Goal: Task Accomplishment & Management: Complete application form

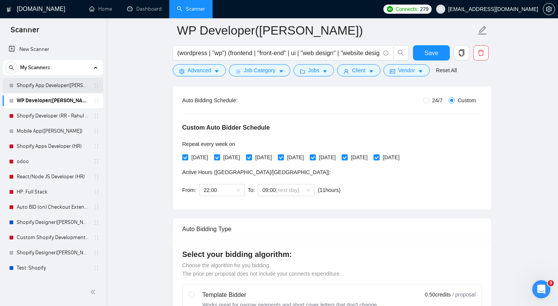
click at [61, 88] on link "Shopify App Developer([PERSON_NAME])" at bounding box center [53, 85] width 72 height 15
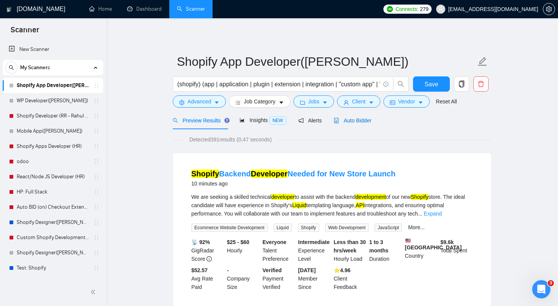
click at [362, 122] on span "Auto Bidder" at bounding box center [353, 120] width 38 height 6
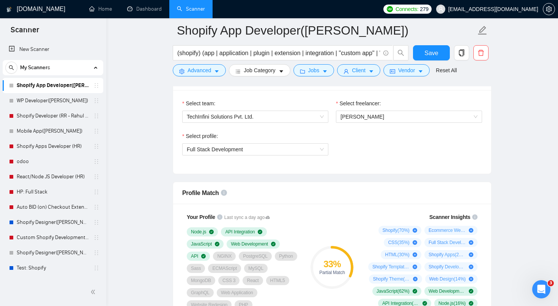
scroll to position [513, 0]
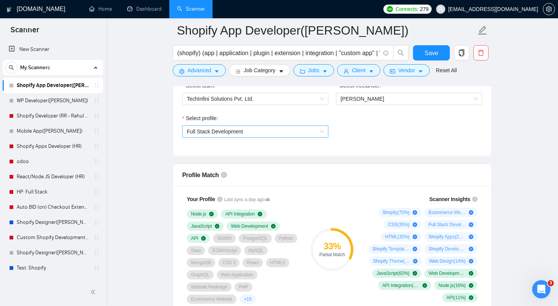
click at [308, 131] on span "Full Stack Development" at bounding box center [255, 131] width 137 height 11
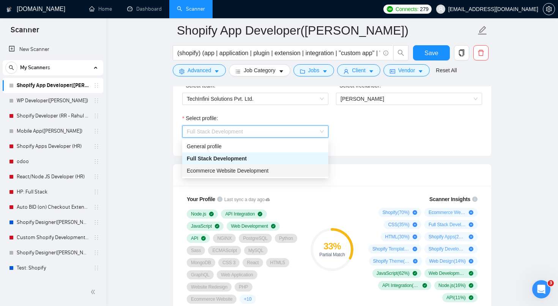
click at [296, 169] on div "Ecommerce Website Development" at bounding box center [255, 170] width 137 height 8
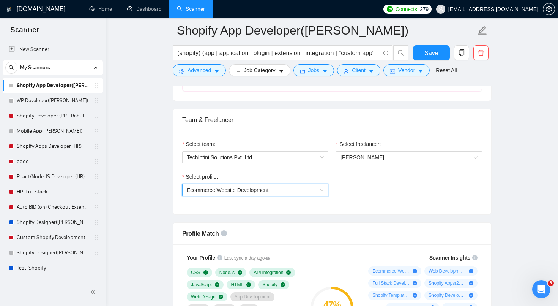
scroll to position [462, 0]
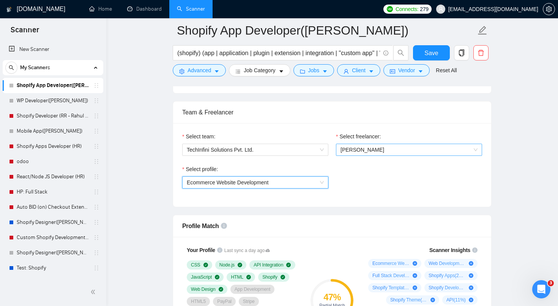
click at [355, 150] on span "[PERSON_NAME]" at bounding box center [362, 150] width 44 height 6
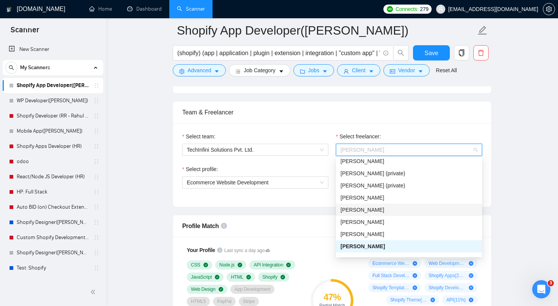
scroll to position [90, 0]
click at [365, 219] on span "[PERSON_NAME]" at bounding box center [362, 220] width 44 height 6
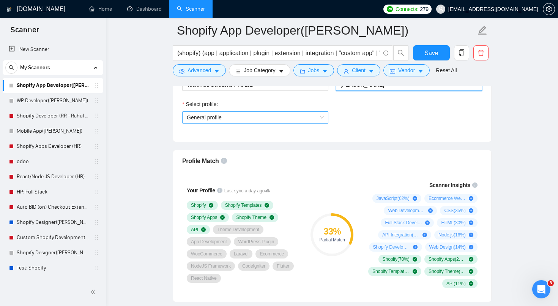
scroll to position [528, 0]
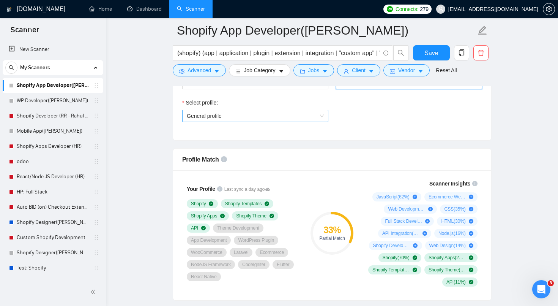
click at [272, 121] on div "General profile" at bounding box center [255, 116] width 146 height 12
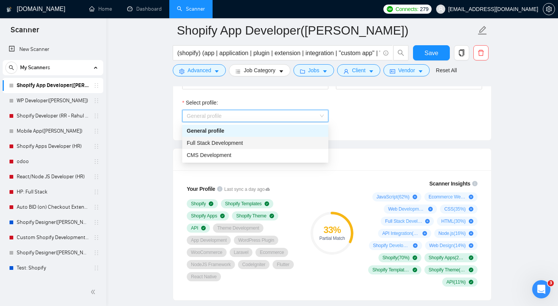
click at [266, 142] on div "Full Stack Development" at bounding box center [255, 143] width 137 height 8
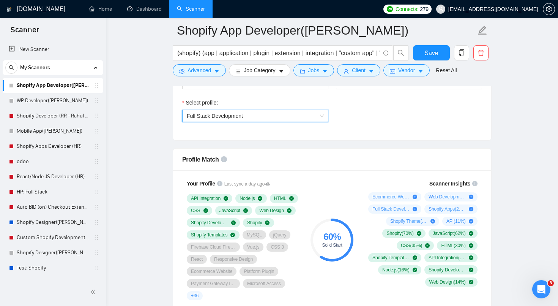
click at [294, 112] on span "Full Stack Development" at bounding box center [255, 115] width 137 height 11
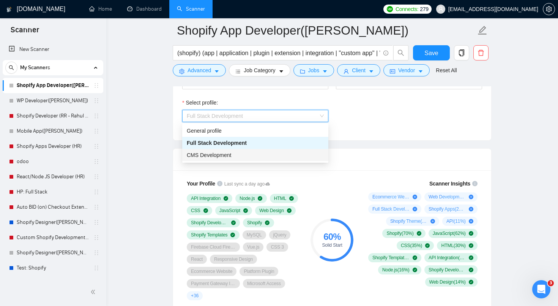
click at [277, 155] on div "CMS Development" at bounding box center [255, 155] width 137 height 8
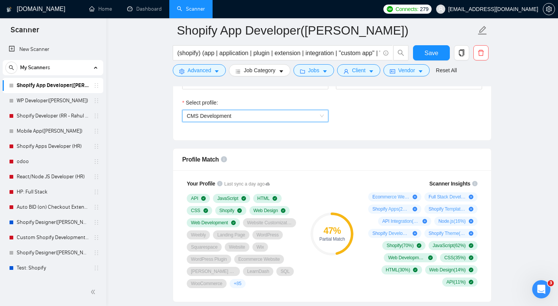
click at [283, 119] on span "CMS Development" at bounding box center [255, 115] width 137 height 11
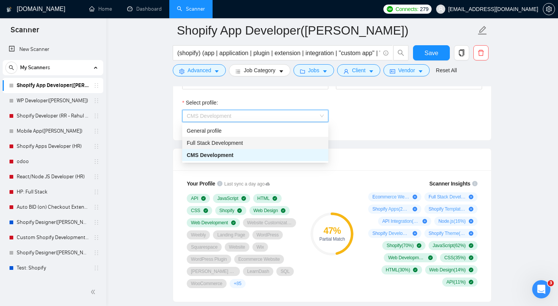
click at [276, 140] on div "Full Stack Development" at bounding box center [255, 143] width 137 height 8
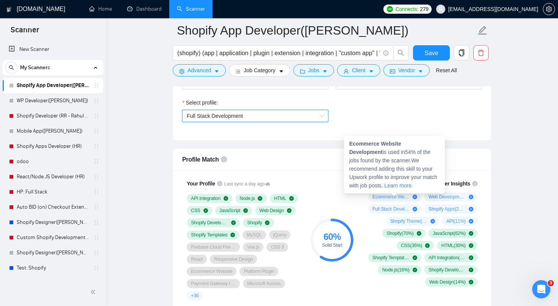
click at [391, 143] on strong "Ecommerce Website Development" at bounding box center [375, 147] width 52 height 14
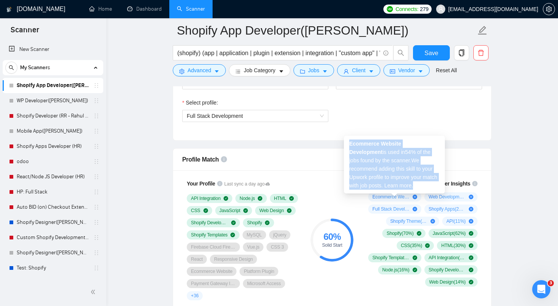
click at [391, 143] on strong "Ecommerce Website Development" at bounding box center [375, 147] width 52 height 14
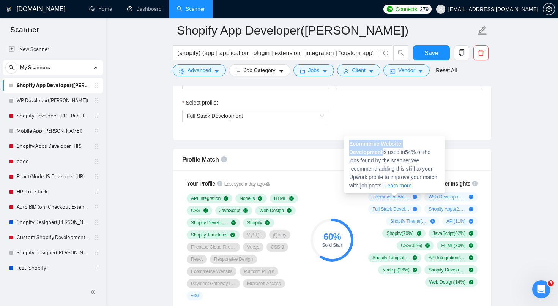
drag, startPoint x: 350, startPoint y: 143, endPoint x: 444, endPoint y: 144, distance: 94.1
click at [444, 144] on div "Ecommerce Website Development is used in 54 % of the jobs found by the scanner.…" at bounding box center [394, 165] width 101 height 58
copy strong "Ecommerce Website Development"
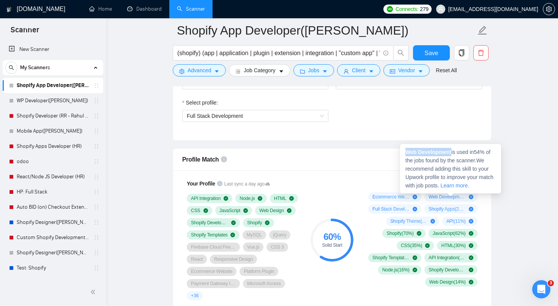
drag, startPoint x: 453, startPoint y: 153, endPoint x: 405, endPoint y: 149, distance: 48.4
click at [405, 149] on div "Web Development is used in 54 % of the jobs found by the scanner. We recommend …" at bounding box center [450, 168] width 101 height 49
copy strong "Web Development"
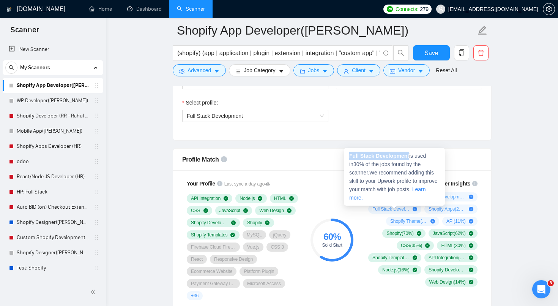
drag, startPoint x: 411, startPoint y: 156, endPoint x: 350, endPoint y: 154, distance: 60.8
click at [350, 154] on span "Full Stack Development is used in 30 % of the jobs found by the scanner. We rec…" at bounding box center [393, 177] width 88 height 48
copy strong "Full Stack Development"
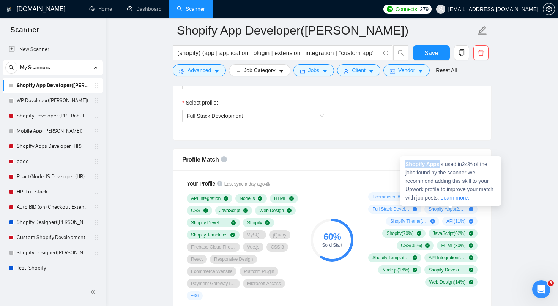
drag, startPoint x: 440, startPoint y: 165, endPoint x: 404, endPoint y: 159, distance: 36.6
click at [404, 159] on div "Shopify Apps is used in 24 % of the jobs found by the scanner. We recommend add…" at bounding box center [450, 180] width 101 height 49
copy strong "Shopify Apps"
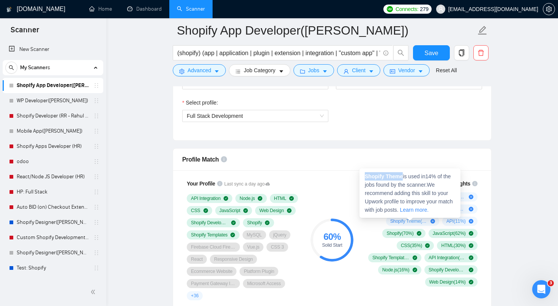
drag, startPoint x: 404, startPoint y: 177, endPoint x: 369, endPoint y: 171, distance: 35.4
click at [369, 171] on div "Shopify Theme is used in 14 % of the jobs found by the scanner. We recommend ad…" at bounding box center [409, 192] width 101 height 49
copy strong "Shopify Theme"
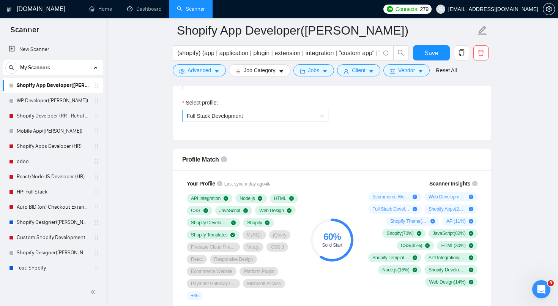
click at [255, 113] on span "Full Stack Development" at bounding box center [255, 115] width 137 height 11
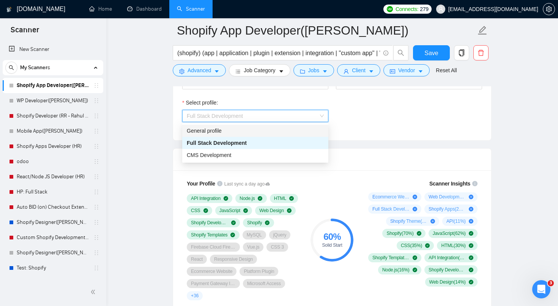
click at [240, 131] on div "General profile" at bounding box center [255, 130] width 137 height 8
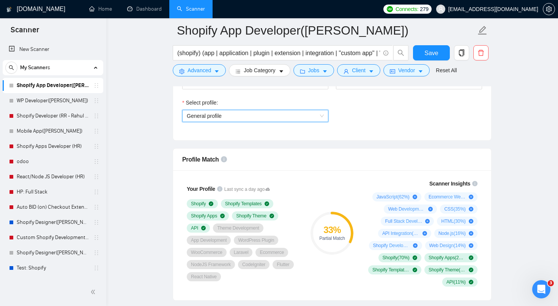
click at [232, 115] on span "General profile" at bounding box center [255, 115] width 137 height 11
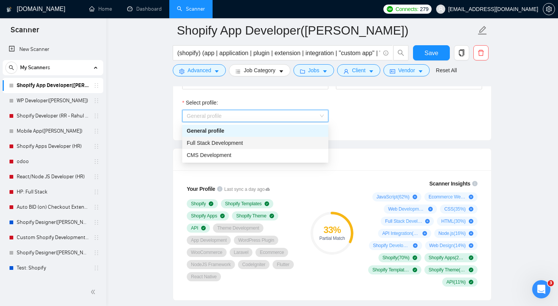
click at [219, 143] on span "Full Stack Development" at bounding box center [215, 143] width 56 height 6
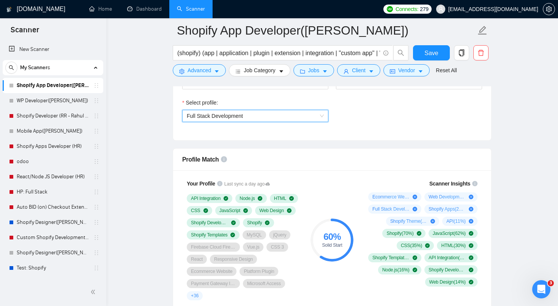
click at [233, 120] on span "Full Stack Development" at bounding box center [255, 115] width 137 height 11
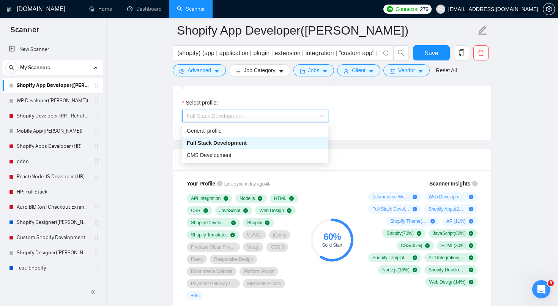
click at [221, 144] on span "Full Stack Development" at bounding box center [217, 143] width 60 height 6
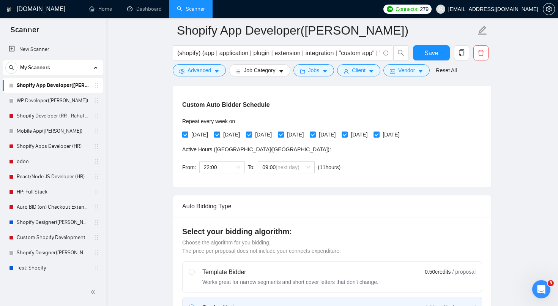
scroll to position [0, 0]
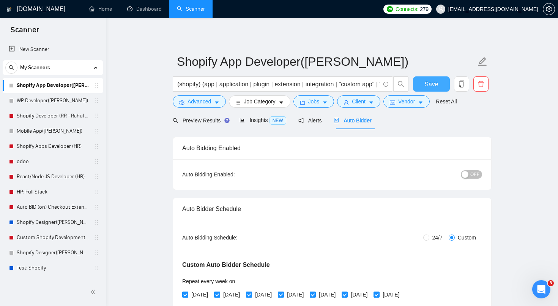
click at [429, 81] on span "Save" at bounding box center [431, 83] width 14 height 9
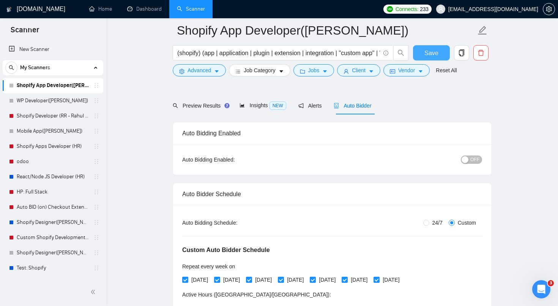
scroll to position [48, 0]
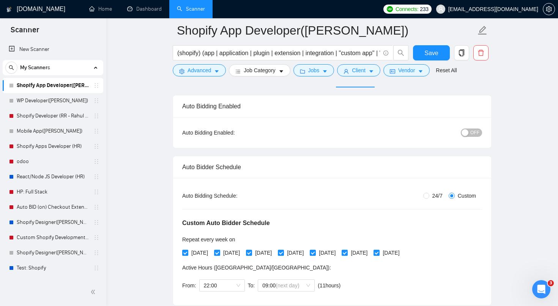
click at [210, 194] on div "Auto Bidding Schedule:" at bounding box center [232, 195] width 100 height 8
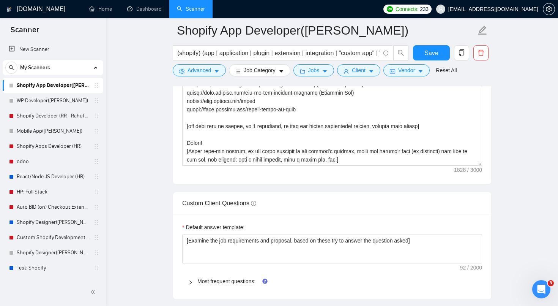
scroll to position [1107, 0]
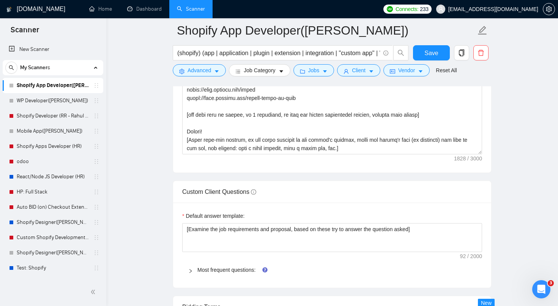
click at [199, 266] on span "Most frequent questions:" at bounding box center [336, 269] width 279 height 8
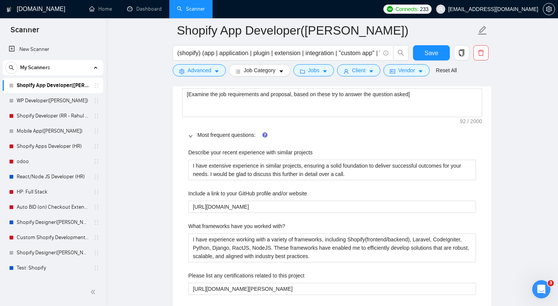
scroll to position [1162, 0]
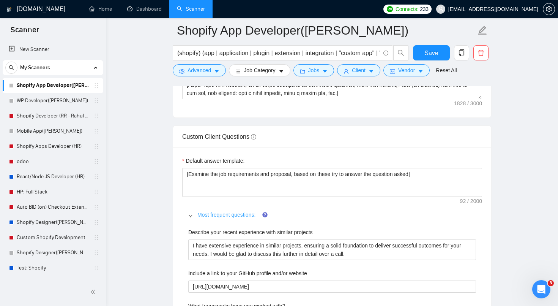
click at [225, 213] on link "Most frequent questions:" at bounding box center [226, 214] width 58 height 6
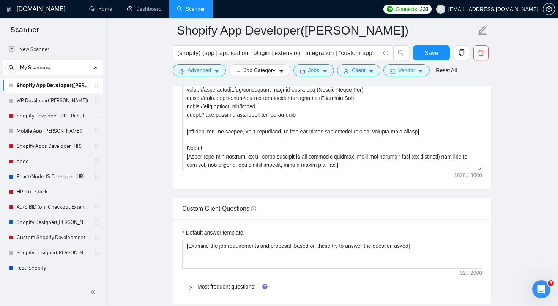
scroll to position [1077, 0]
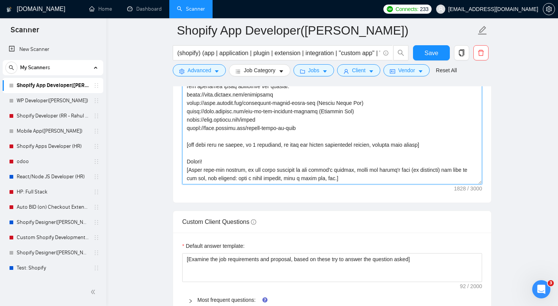
click at [309, 154] on textarea "Cover letter template:" at bounding box center [332, 98] width 300 height 171
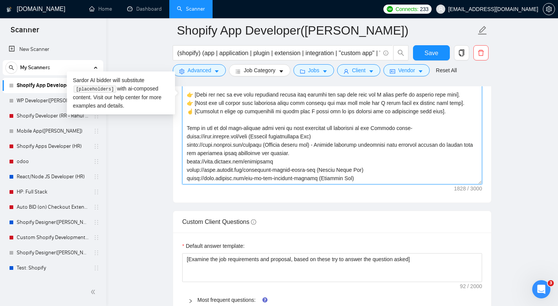
scroll to position [1076, 0]
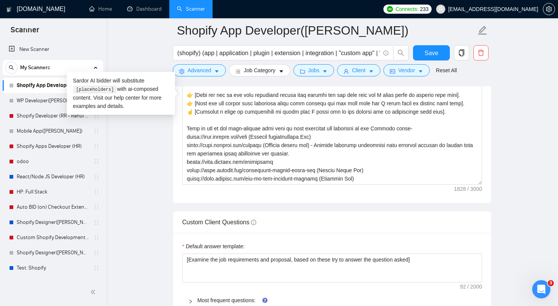
click at [104, 89] on code "[placeholders]" at bounding box center [95, 90] width 42 height 8
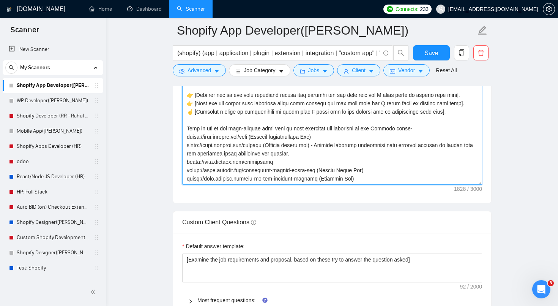
click at [221, 154] on textarea "Cover letter template:" at bounding box center [332, 99] width 300 height 171
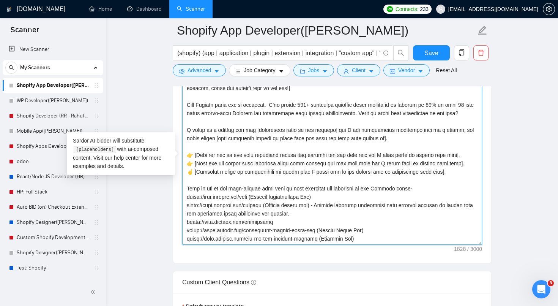
scroll to position [914, 0]
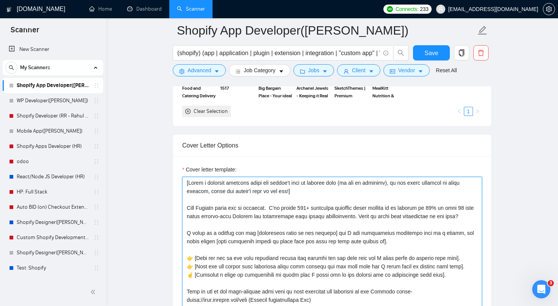
click at [189, 183] on textarea "Cover letter template:" at bounding box center [332, 261] width 300 height 171
click at [195, 199] on textarea "Cover letter template:" at bounding box center [332, 261] width 300 height 171
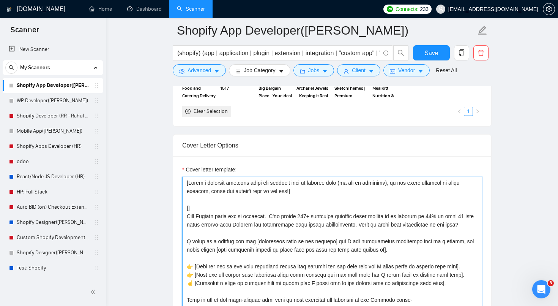
click at [189, 181] on textarea "Cover letter template:" at bounding box center [332, 261] width 300 height 171
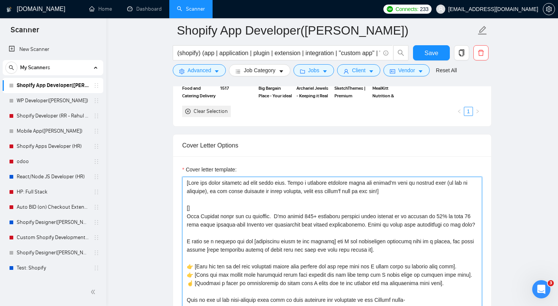
click at [188, 208] on textarea "Cover letter template:" at bounding box center [332, 261] width 300 height 171
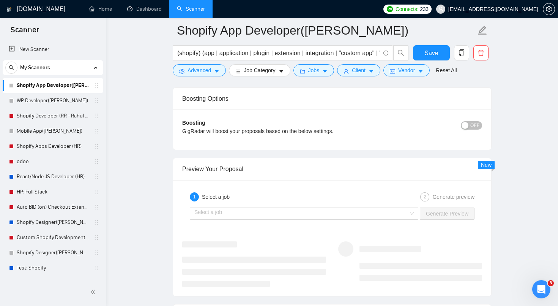
scroll to position [1514, 0]
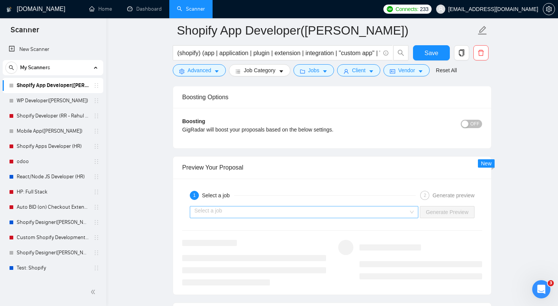
click at [388, 217] on div "Select a job" at bounding box center [304, 212] width 228 height 12
type textarea "[Lore ips dolor sitametc ad elit seddo eius. Tempo i utlabore etdolore magna al…"
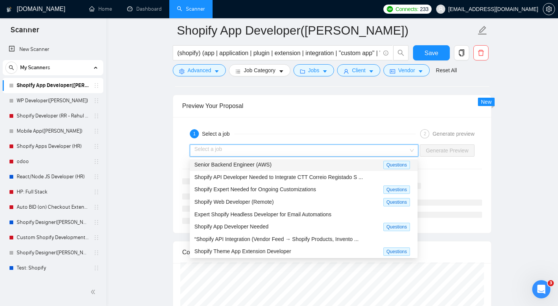
scroll to position [1576, 0]
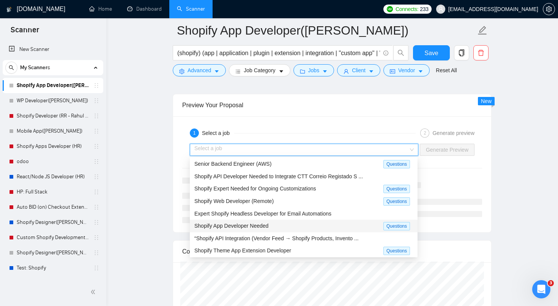
click at [334, 227] on div "Shopify App Developer Needed" at bounding box center [288, 225] width 189 height 9
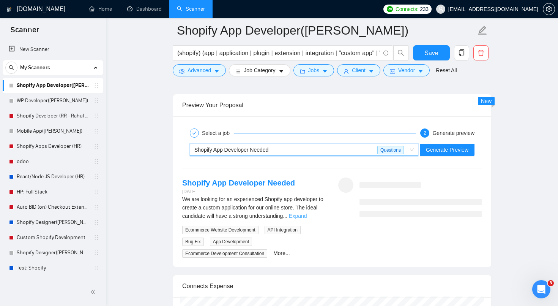
click at [307, 217] on link "Expand" at bounding box center [298, 216] width 18 height 6
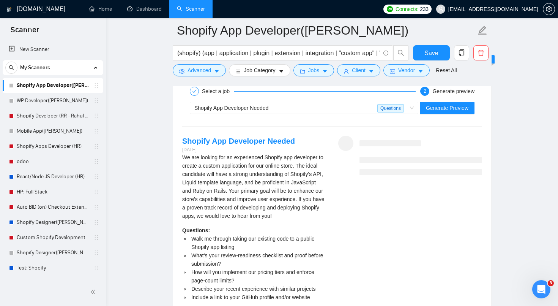
scroll to position [1599, 0]
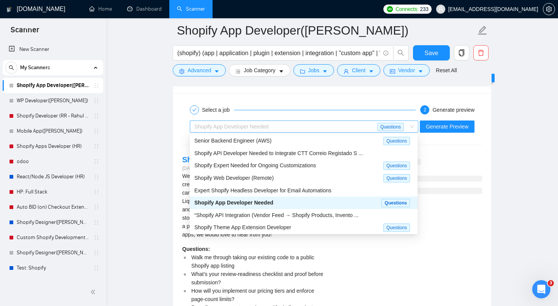
click at [292, 124] on div "Shopify App Developer Needed" at bounding box center [285, 126] width 183 height 11
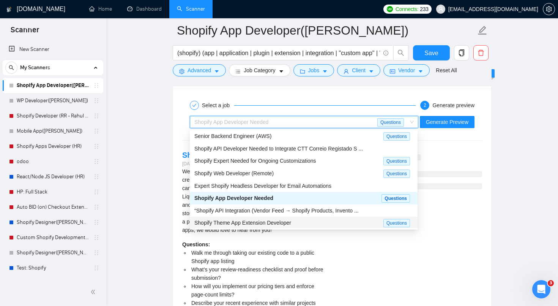
click at [306, 220] on div "Shopify Theme App Extension Developer" at bounding box center [288, 222] width 189 height 9
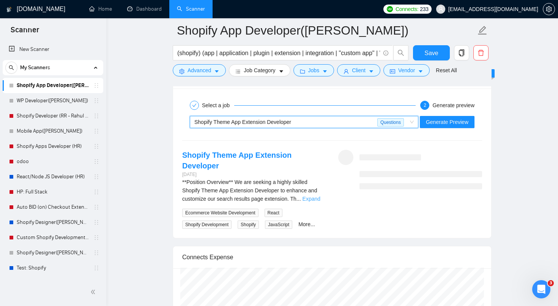
click at [316, 195] on link "Expand" at bounding box center [312, 198] width 18 height 6
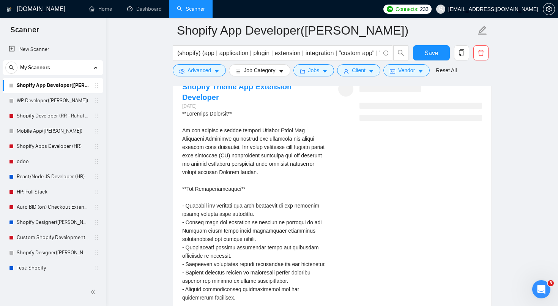
scroll to position [1634, 0]
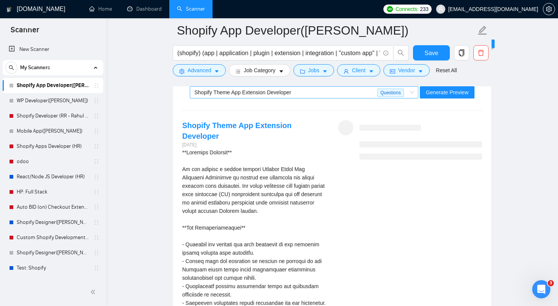
click at [299, 94] on div "Shopify Theme App Extension Developer" at bounding box center [285, 92] width 183 height 11
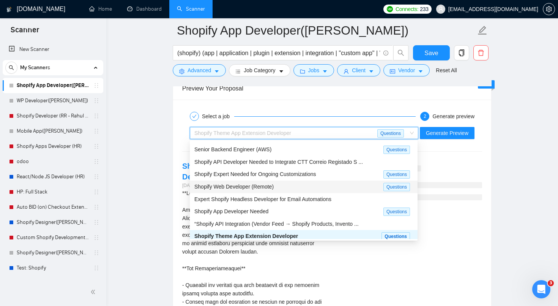
scroll to position [25, 0]
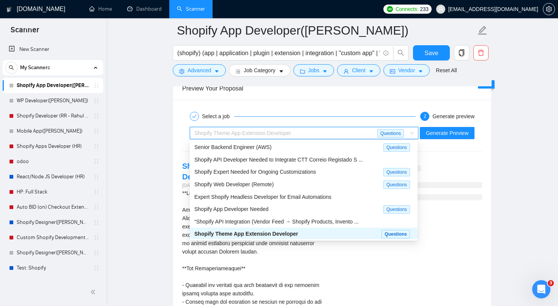
click at [320, 233] on div "Shopify Theme App Extension Developer" at bounding box center [287, 233] width 187 height 9
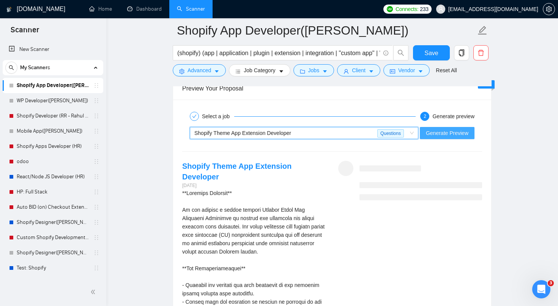
click at [446, 128] on button "Generate Preview" at bounding box center [447, 133] width 55 height 12
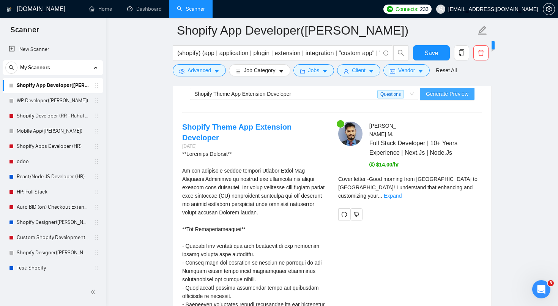
scroll to position [1634, 0]
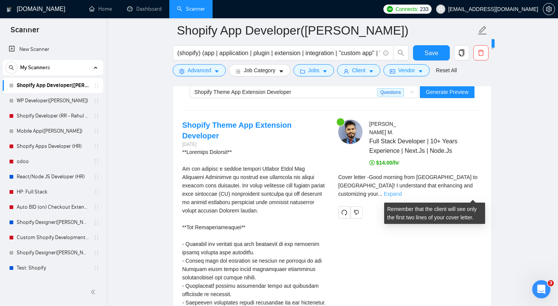
click at [402, 194] on link "Expand" at bounding box center [393, 194] width 18 height 6
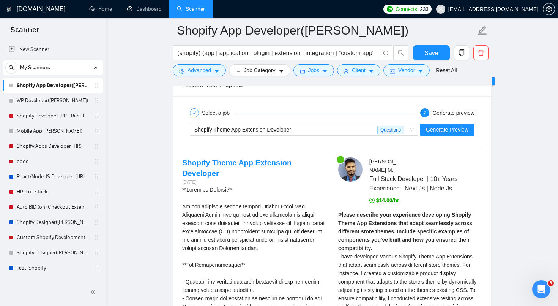
scroll to position [1588, 0]
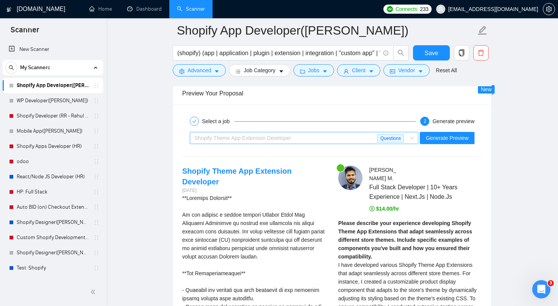
click at [328, 133] on div "Shopify Theme App Extension Developer" at bounding box center [285, 137] width 183 height 11
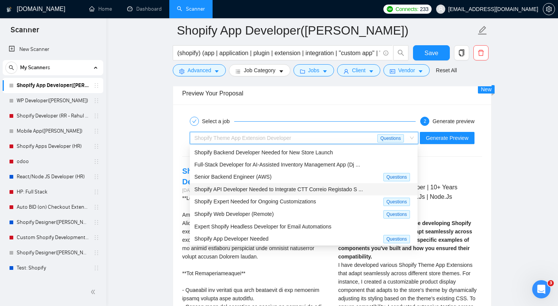
scroll to position [0, 0]
click at [334, 165] on span "Full-Stack Developer for AI-Assisted Inventory Management App (Dj ..." at bounding box center [277, 165] width 166 height 6
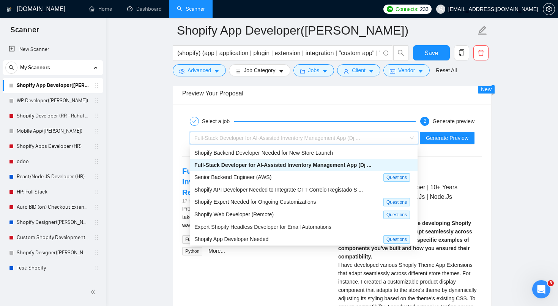
click at [328, 142] on div "Full-Stack Developer for AI-Assisted Inventory Management App (Dj ..." at bounding box center [300, 137] width 213 height 11
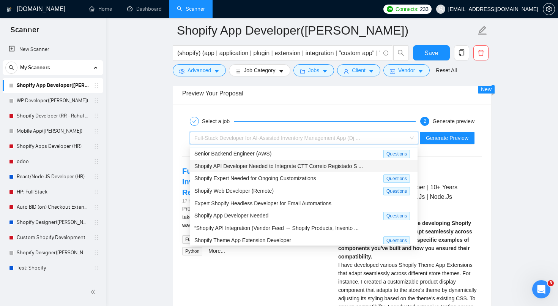
scroll to position [25, 0]
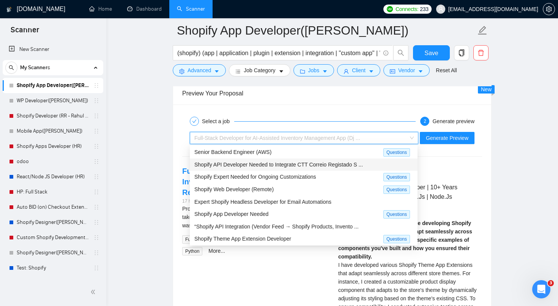
click at [345, 189] on div "Shopify Web Developer (Remote)" at bounding box center [288, 189] width 189 height 9
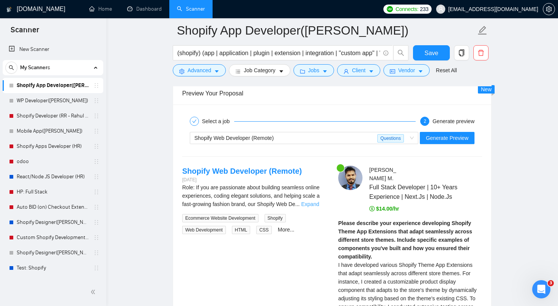
click at [312, 203] on link "Expand" at bounding box center [310, 204] width 18 height 6
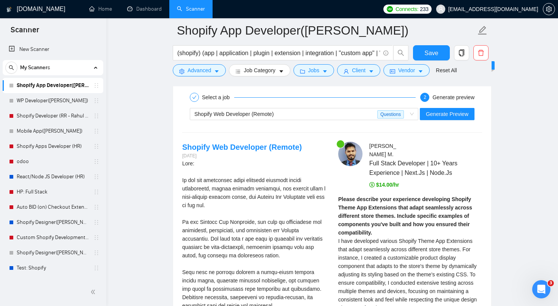
scroll to position [1587, 0]
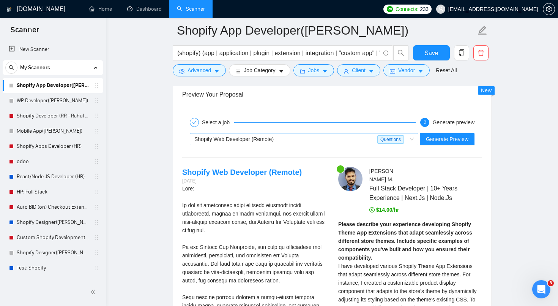
click at [292, 144] on div "Shopify Web Developer (Remote) Questions" at bounding box center [304, 139] width 228 height 12
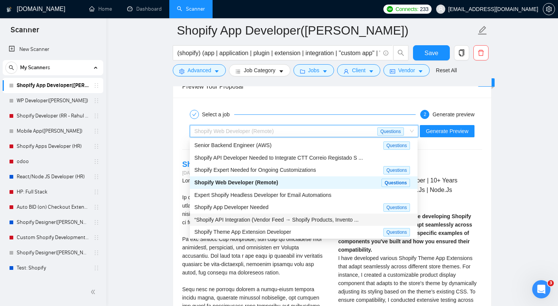
scroll to position [1596, 0]
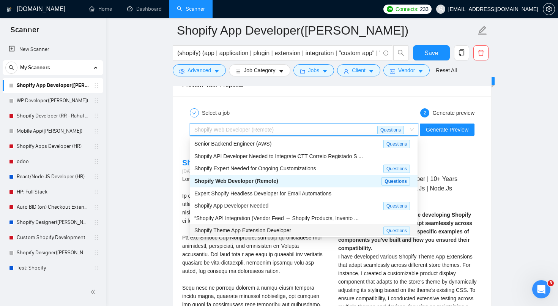
click at [315, 228] on div "Shopify Theme App Extension Developer" at bounding box center [288, 230] width 189 height 9
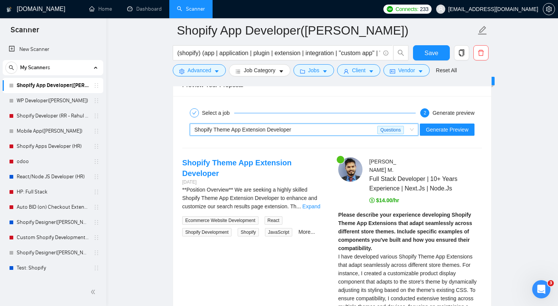
click at [362, 131] on div "Shopify Theme App Extension Developer" at bounding box center [285, 129] width 183 height 11
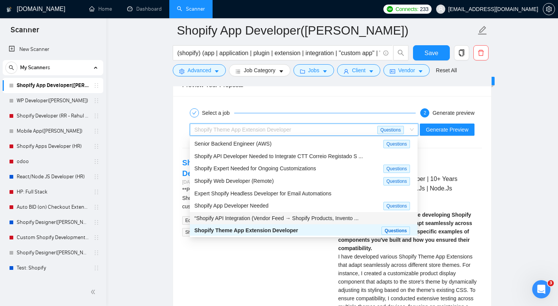
click at [314, 215] on span "“Shopify API Integration (Vendor Feed → Shopify Products, Invento ..." at bounding box center [276, 218] width 164 height 6
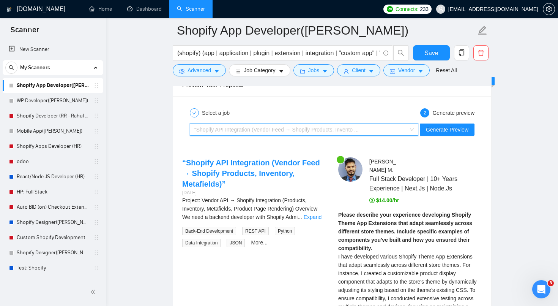
click at [336, 130] on span "“Shopify API Integration (Vendor Feed → Shopify Products, Invento ..." at bounding box center [276, 129] width 164 height 6
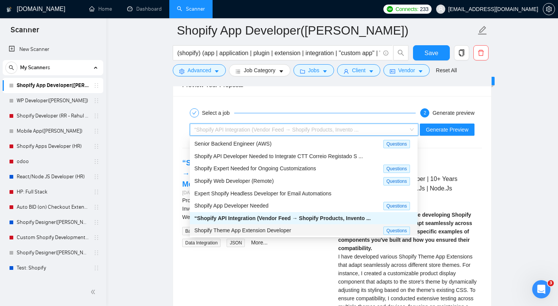
click at [310, 229] on div "Shopify Theme App Extension Developer" at bounding box center [288, 230] width 189 height 9
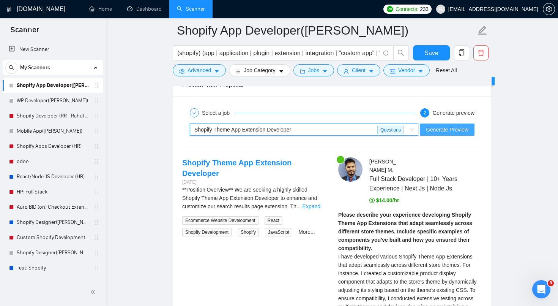
click at [441, 131] on span "Generate Preview" at bounding box center [447, 129] width 43 height 8
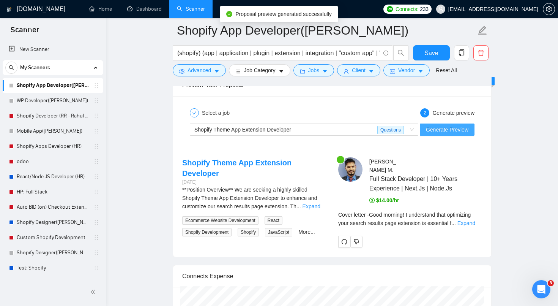
scroll to position [1636, 0]
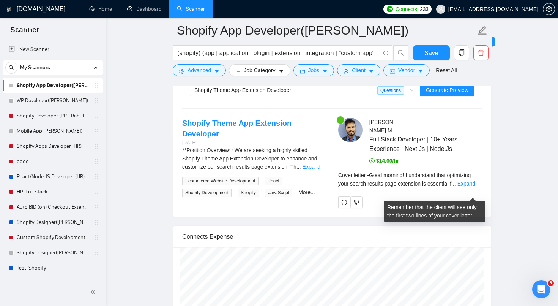
click at [456, 188] on div "Cover letter - Good morning! I understand that optimizing your search results p…" at bounding box center [410, 179] width 144 height 17
click at [456, 186] on span "..." at bounding box center [453, 183] width 5 height 6
click at [463, 186] on link "Expand" at bounding box center [466, 183] width 18 height 6
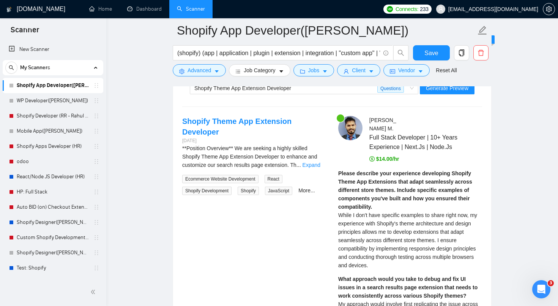
scroll to position [1569, 0]
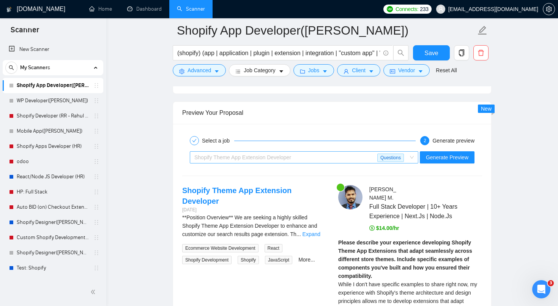
click at [329, 159] on div "Shopify Theme App Extension Developer" at bounding box center [285, 156] width 183 height 11
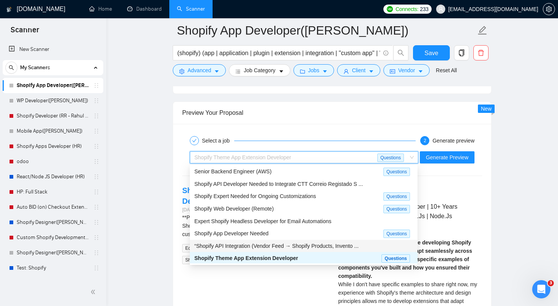
click at [338, 243] on span "“Shopify API Integration (Vendor Feed → Shopify Products, Invento ..." at bounding box center [276, 246] width 164 height 6
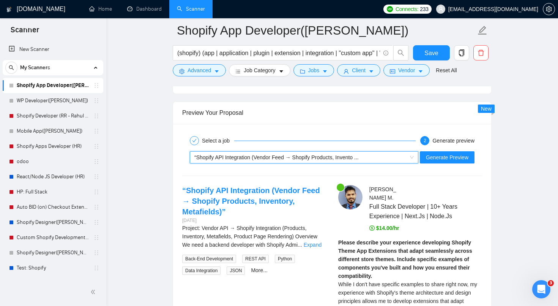
click at [326, 163] on div "~021966345143440142223 “Shopify API Integration (Vendor Feed → Shopify Products…" at bounding box center [331, 157] width 301 height 18
click at [326, 162] on div "“Shopify API Integration (Vendor Feed → Shopify Products, Invento ..." at bounding box center [300, 156] width 213 height 11
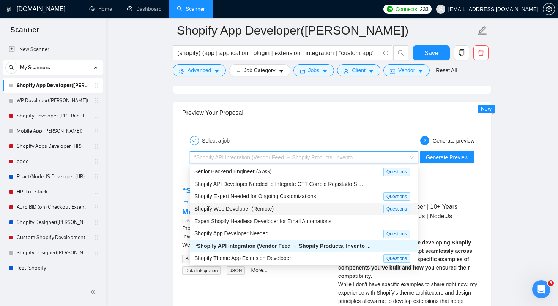
click at [315, 213] on div "Shopify Web Developer (Remote) Questions" at bounding box center [304, 208] width 228 height 13
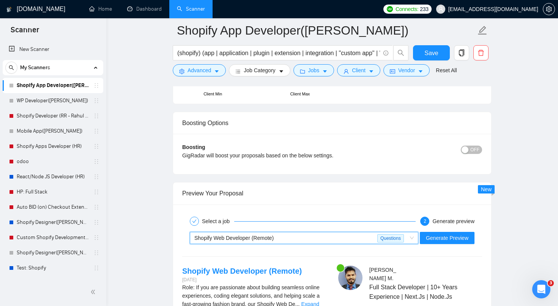
scroll to position [1489, 0]
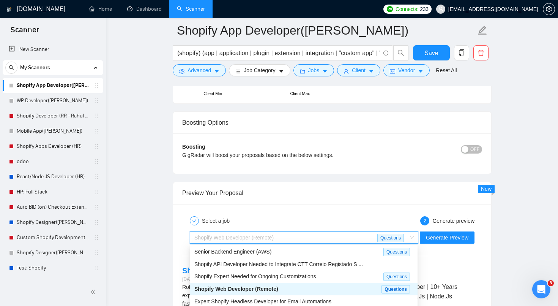
click at [303, 235] on div "Shopify Web Developer (Remote)" at bounding box center [285, 237] width 183 height 11
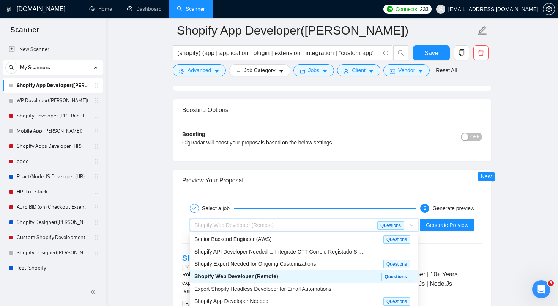
scroll to position [1502, 0]
click at [303, 261] on span "Shopify Expert Needed for Ongoing Customizations" at bounding box center [255, 263] width 122 height 6
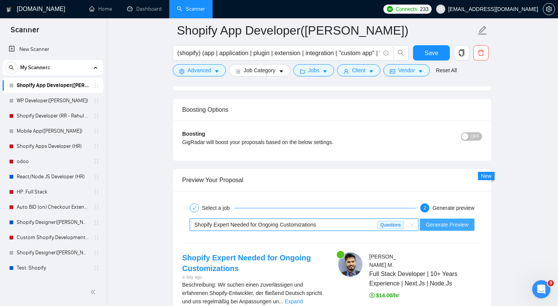
click at [449, 228] on button "Generate Preview" at bounding box center [447, 224] width 55 height 12
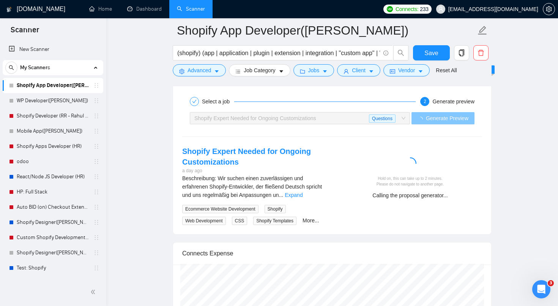
scroll to position [1614, 0]
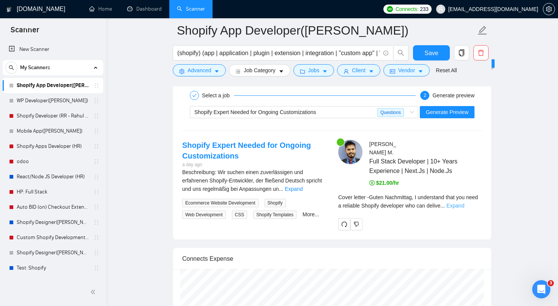
click at [464, 208] on link "Expand" at bounding box center [455, 205] width 18 height 6
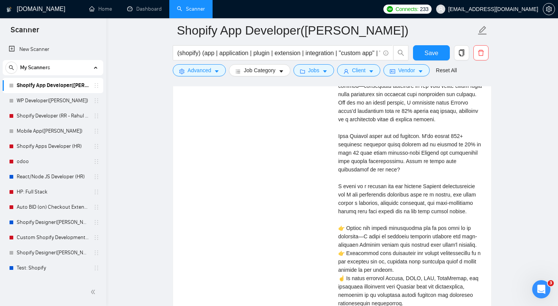
scroll to position [1841, 0]
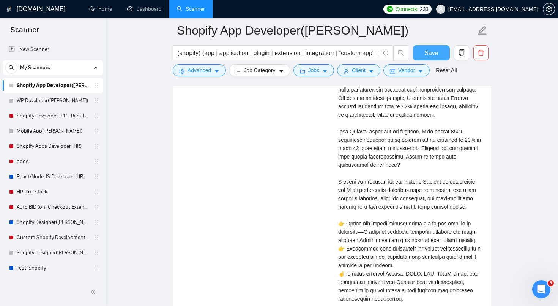
click at [431, 52] on span "Save" at bounding box center [431, 52] width 14 height 9
